Goal: Book appointment/travel/reservation

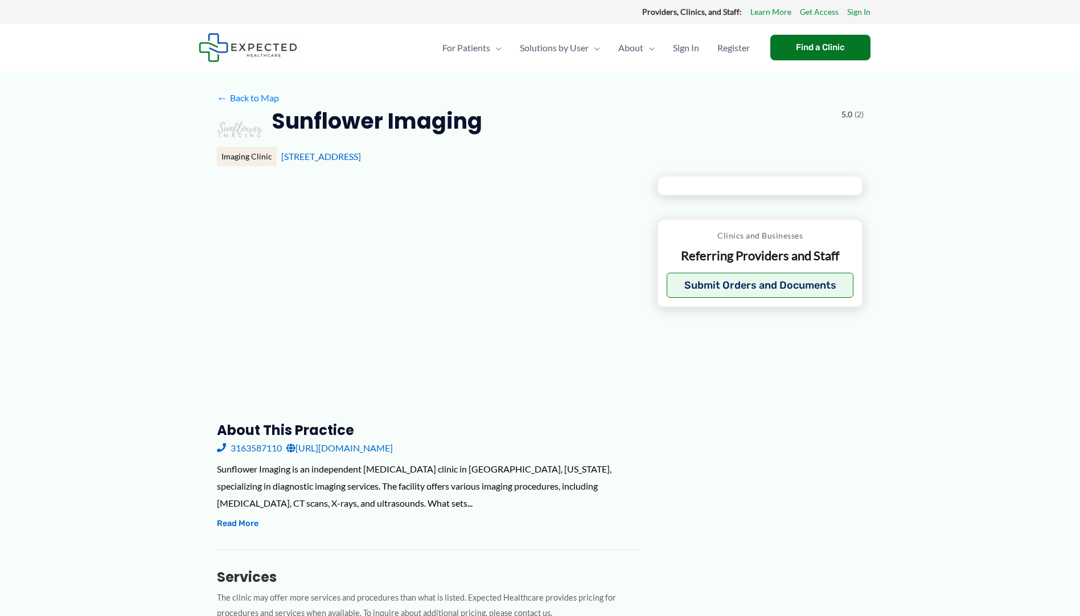
type input "**********"
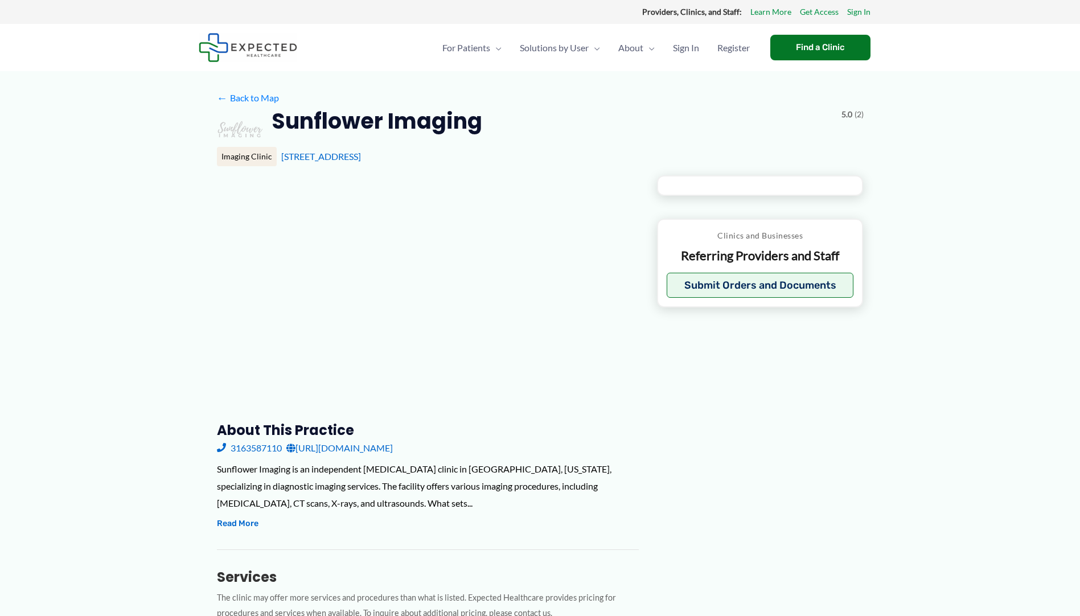
type input "**********"
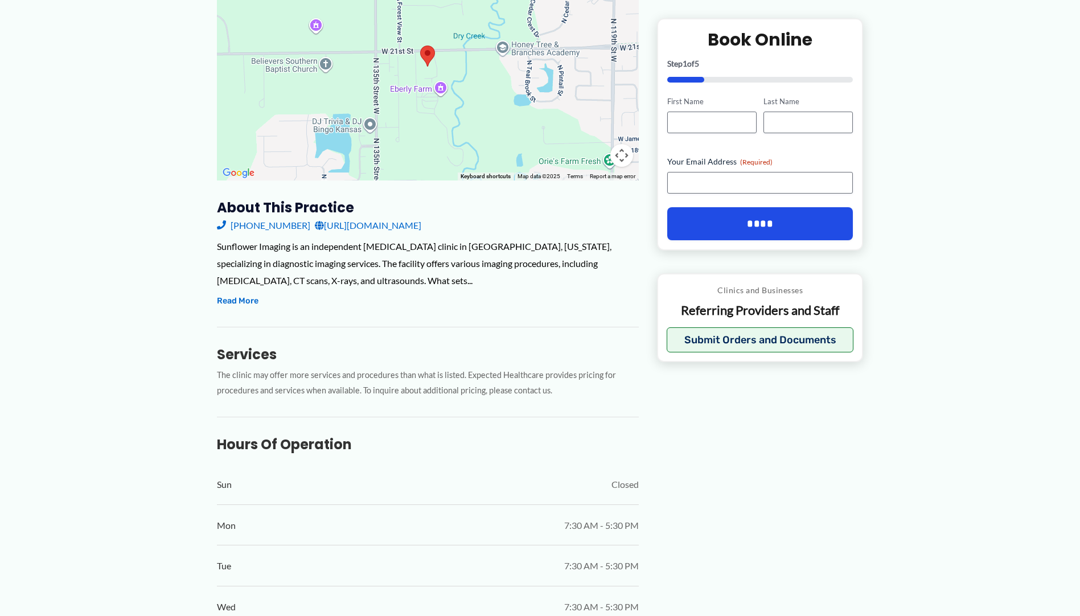
scroll to position [57, 0]
